Goal: Task Accomplishment & Management: Use online tool/utility

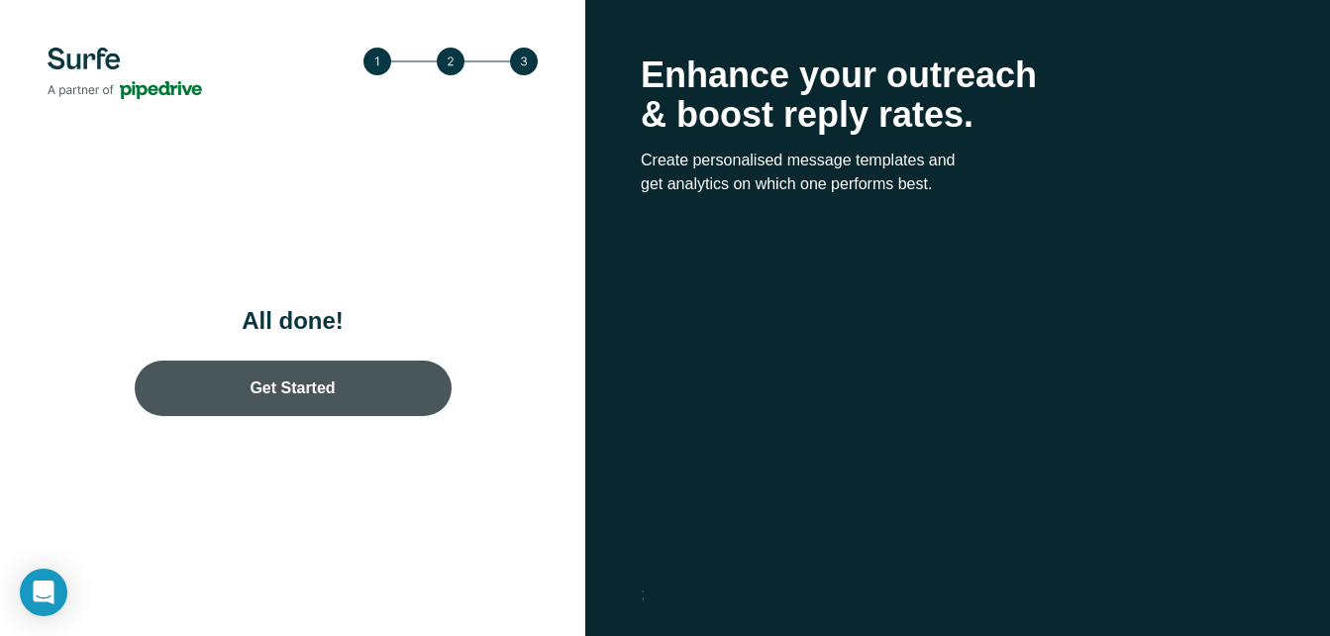
click at [300, 397] on link "Get Started" at bounding box center [293, 387] width 317 height 55
